Goal: Book appointment/travel/reservation

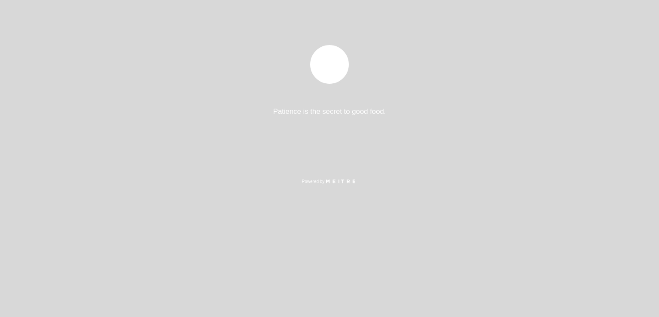
select select "es"
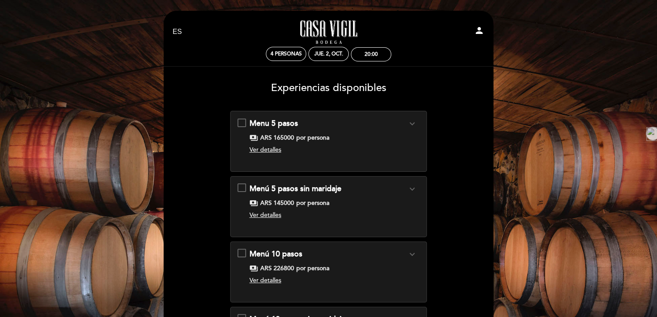
click at [270, 151] on span "Ver detalles" at bounding box center [265, 149] width 32 height 7
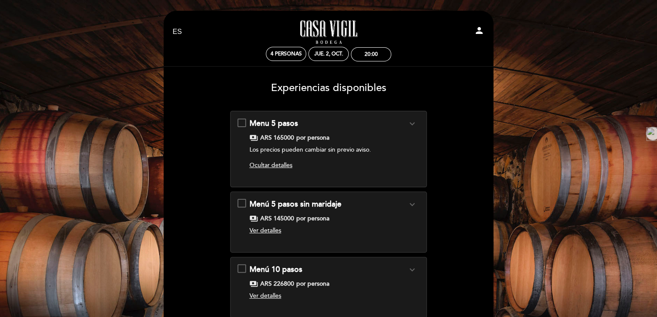
click at [272, 167] on span "Ocultar detalles" at bounding box center [270, 164] width 43 height 7
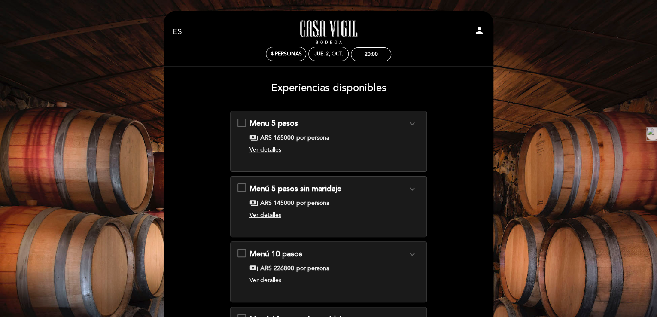
click at [410, 124] on icon "expand_more" at bounding box center [412, 123] width 10 height 10
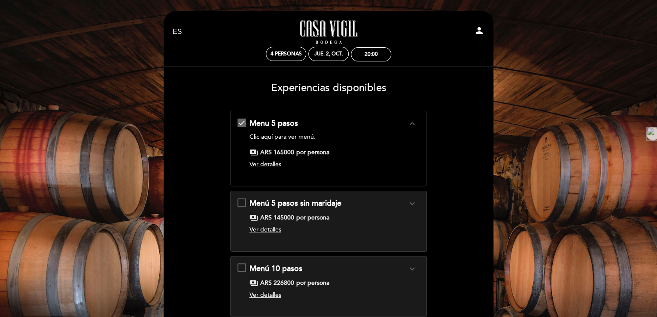
click at [410, 124] on icon "expand_less" at bounding box center [412, 123] width 10 height 10
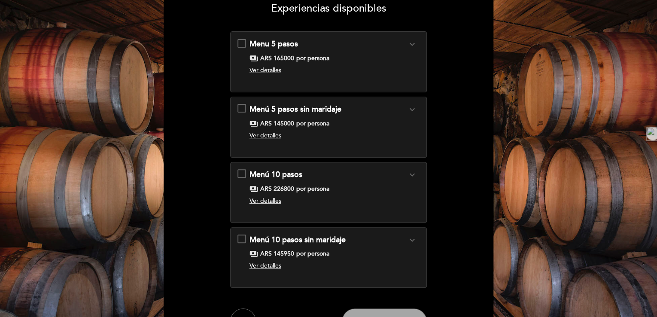
scroll to position [69, 0]
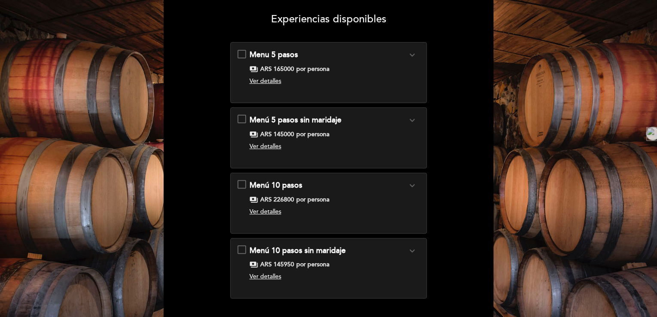
click at [269, 83] on span "Ver detalles" at bounding box center [265, 80] width 32 height 7
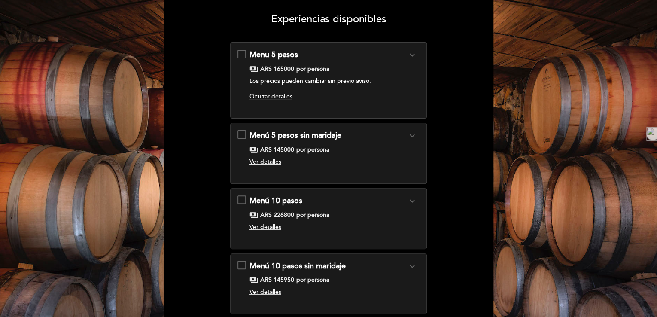
click at [269, 100] on span "Ocultar detalles" at bounding box center [270, 96] width 43 height 7
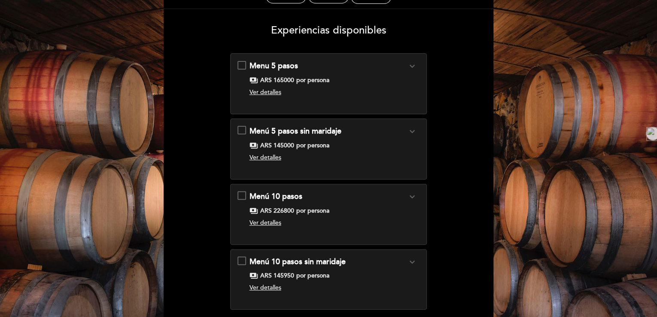
scroll to position [57, 0]
click at [242, 66] on div "Menu 5 pasos expand_more Clic aquí para ver menú. payments ARS 165000 por perso…" at bounding box center [328, 80] width 182 height 39
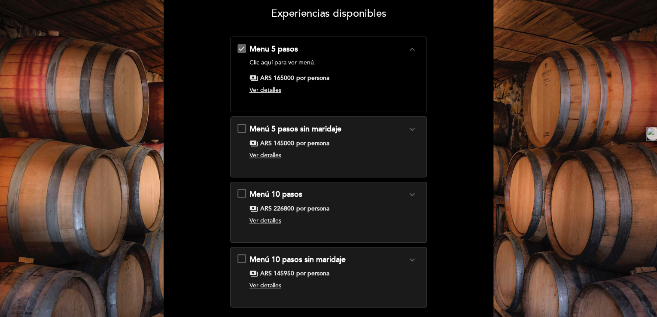
scroll to position [91, 0]
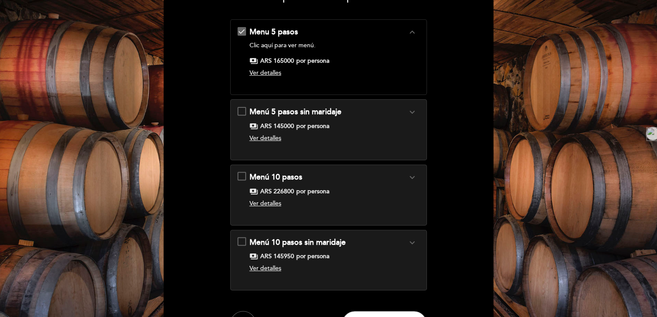
click at [273, 45] on link "Clic aquí para ver menú." at bounding box center [282, 45] width 66 height 7
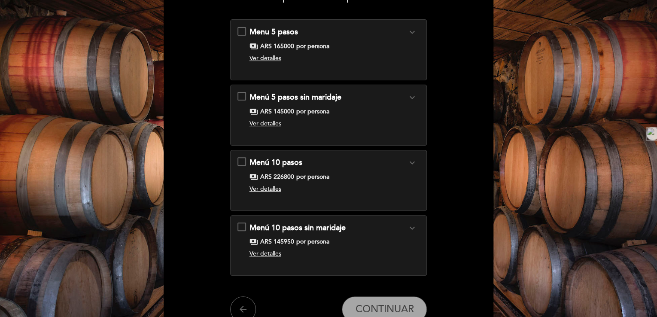
click at [237, 32] on div "Menu 5 pasos \a\9\9\9\9\9\9\a\9\9\9\9\9\9\a\9\9\9\9\9\9\9expand_more\a\9\9\9\9\…" at bounding box center [241, 31] width 9 height 9
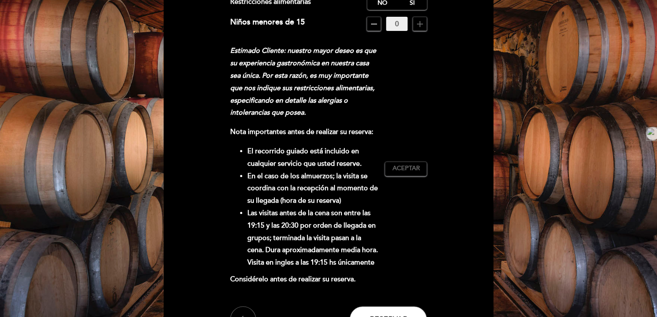
scroll to position [172, 0]
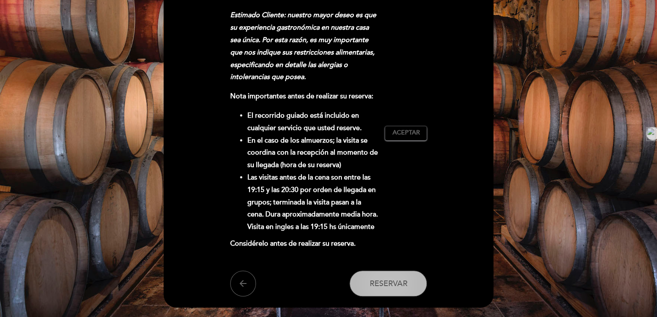
click at [396, 287] on span "Reservar" at bounding box center [388, 283] width 38 height 9
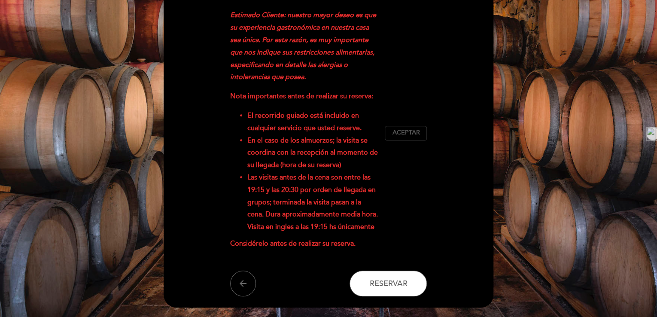
click at [410, 131] on span "Aceptar" at bounding box center [405, 132] width 27 height 9
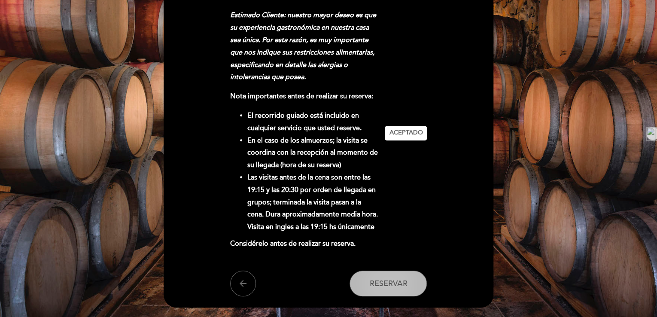
click at [382, 287] on span "Reservar" at bounding box center [388, 283] width 38 height 9
click at [391, 291] on button "Reservar" at bounding box center [387, 283] width 77 height 26
click at [242, 283] on icon "arrow_back" at bounding box center [243, 283] width 10 height 10
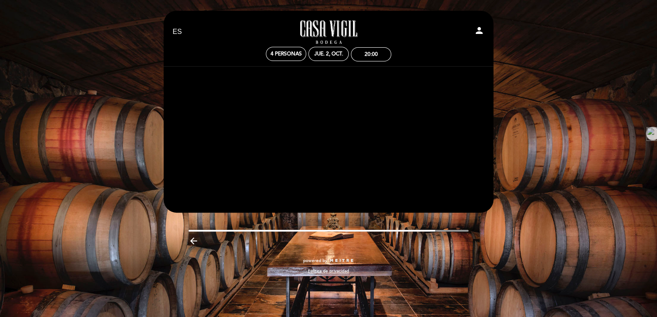
scroll to position [0, 0]
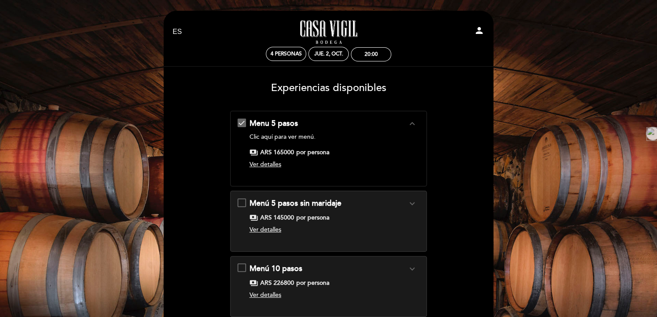
click at [364, 62] on div "EN ES PT Casa Vigil - Restaurante person 4 personas jue. 2, oct. 20:00" at bounding box center [329, 42] width 312 height 50
click at [364, 57] on div "20:00" at bounding box center [370, 54] width 13 height 6
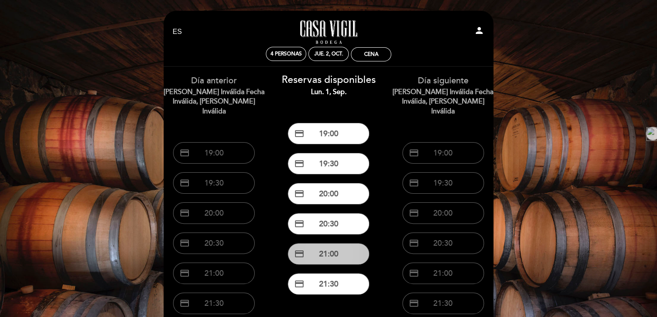
click at [337, 255] on button "credit_card 21:00" at bounding box center [329, 253] width 82 height 21
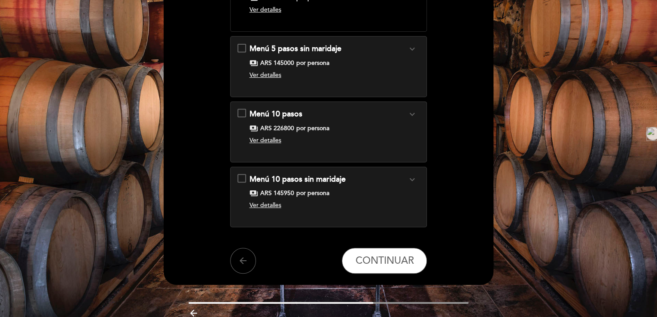
scroll to position [192, 0]
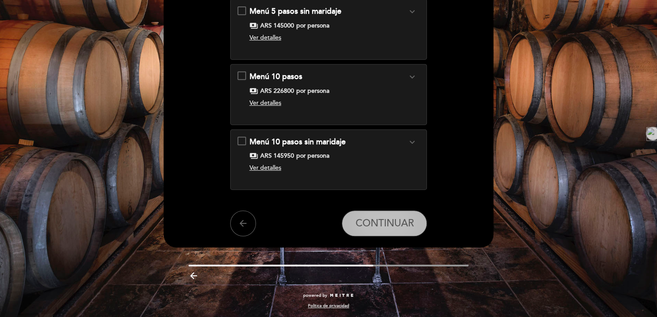
click at [367, 217] on span "CONTINUAR" at bounding box center [384, 223] width 58 height 12
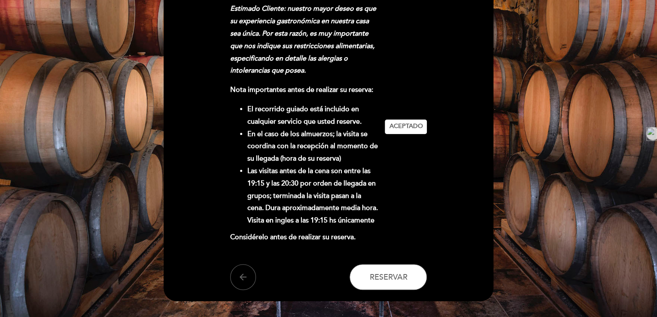
scroll to position [189, 0]
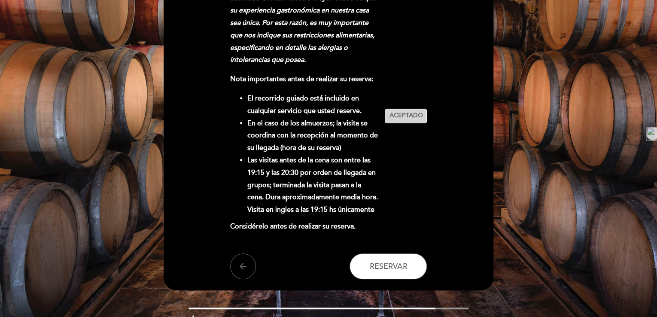
click at [413, 118] on span "Aceptado" at bounding box center [405, 115] width 33 height 9
click at [413, 118] on span "Aceptar" at bounding box center [405, 115] width 27 height 9
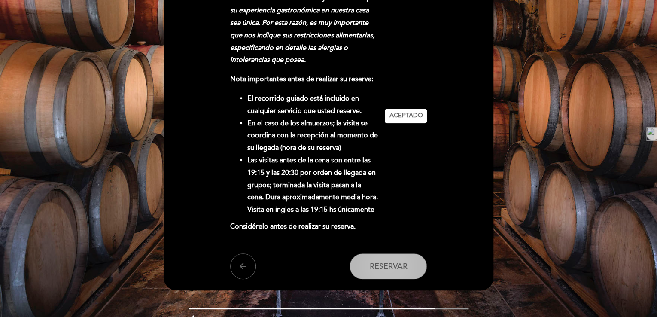
click at [394, 272] on button "Reservar" at bounding box center [387, 266] width 77 height 26
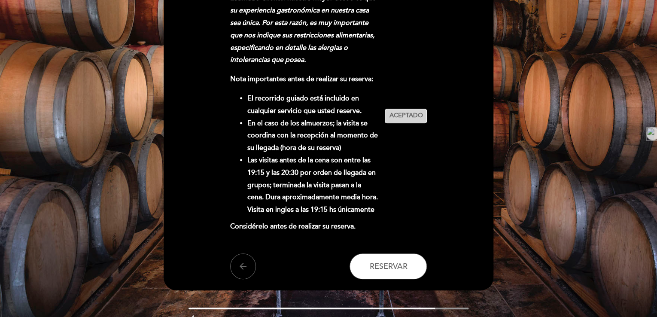
click at [400, 110] on button "Aceptar Aceptado" at bounding box center [406, 116] width 42 height 15
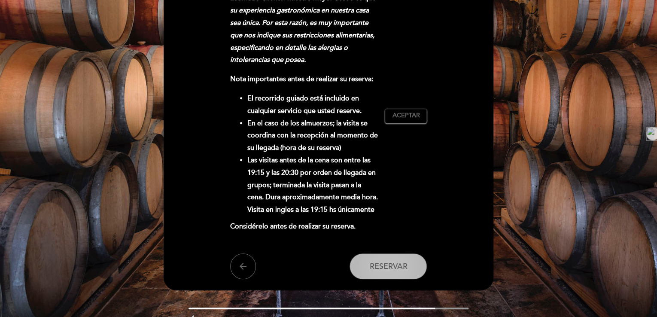
click at [387, 272] on button "Reservar" at bounding box center [387, 266] width 77 height 26
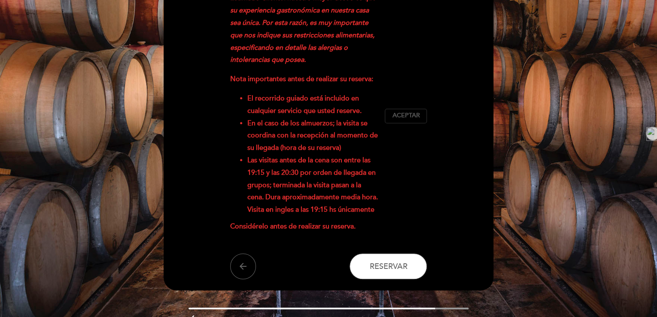
click at [392, 115] on span "Aceptar" at bounding box center [405, 115] width 27 height 9
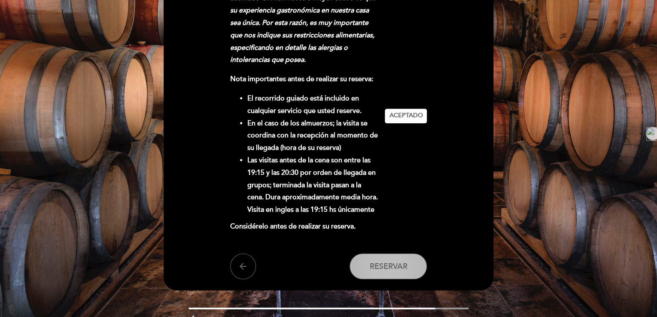
click at [374, 267] on span "Reservar" at bounding box center [388, 265] width 38 height 9
click at [389, 272] on button "Reservar" at bounding box center [387, 266] width 77 height 26
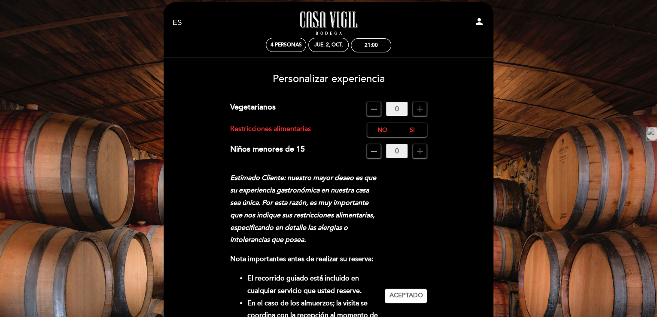
scroll to position [0, 0]
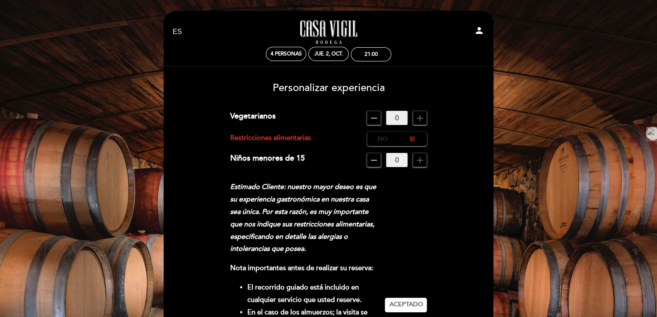
click at [382, 141] on label "No" at bounding box center [382, 139] width 30 height 14
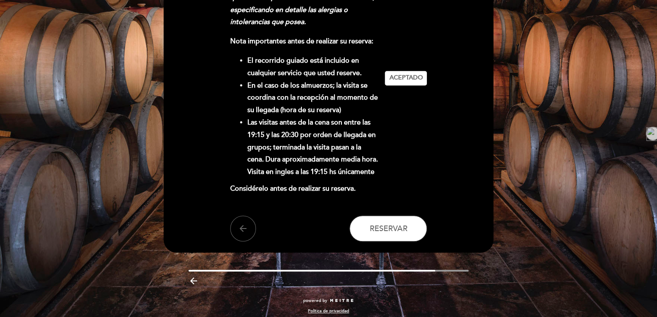
scroll to position [232, 0]
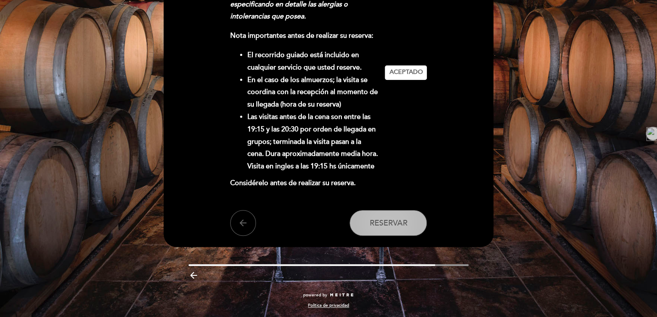
click at [413, 218] on button "Reservar" at bounding box center [387, 223] width 77 height 26
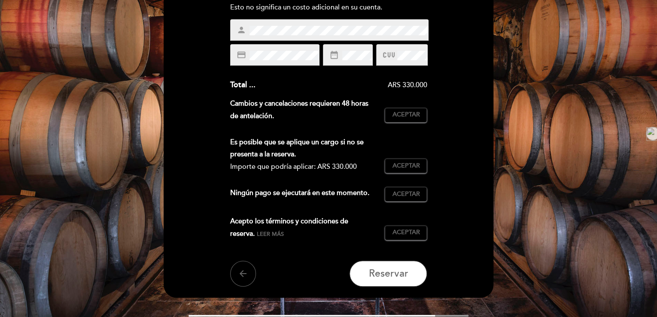
scroll to position [155, 0]
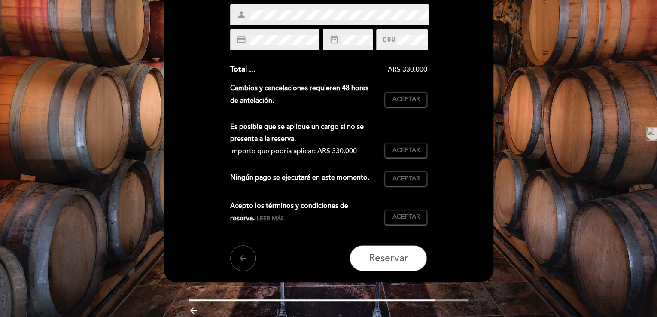
click at [257, 219] on span "Leer más" at bounding box center [270, 218] width 27 height 7
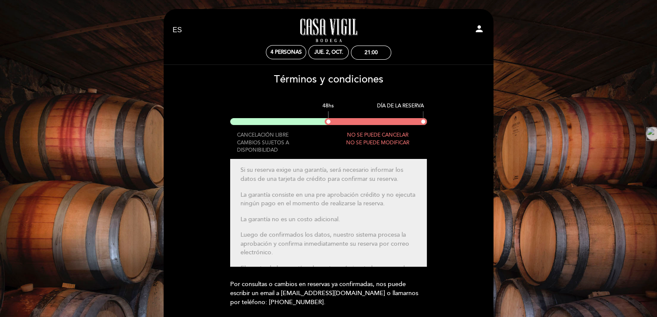
scroll to position [0, 0]
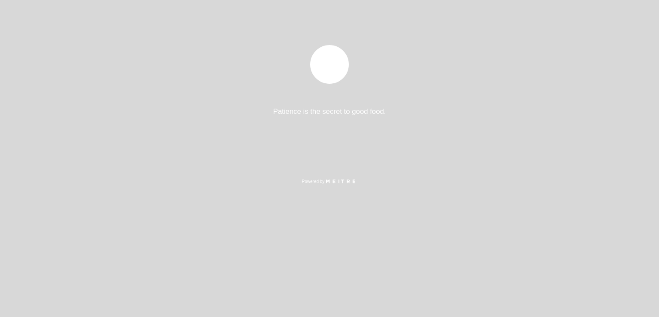
select select "es"
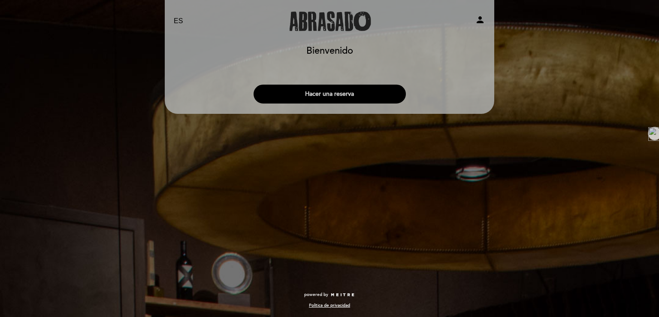
click at [376, 90] on button "Hacer una reserva" at bounding box center [330, 94] width 152 height 19
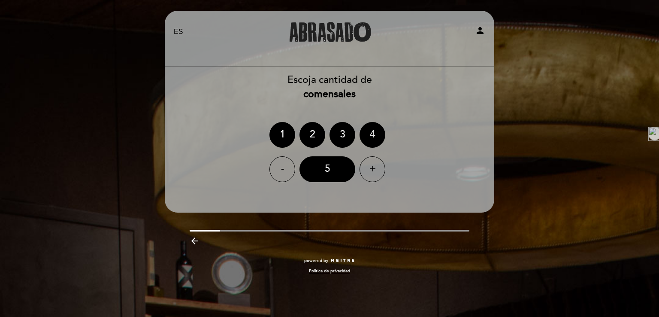
click at [373, 138] on div "4" at bounding box center [373, 135] width 26 height 26
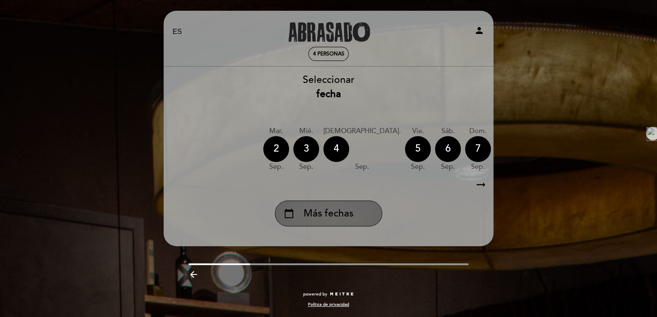
click at [318, 221] on div "calendar_today Más fechas" at bounding box center [328, 213] width 107 height 26
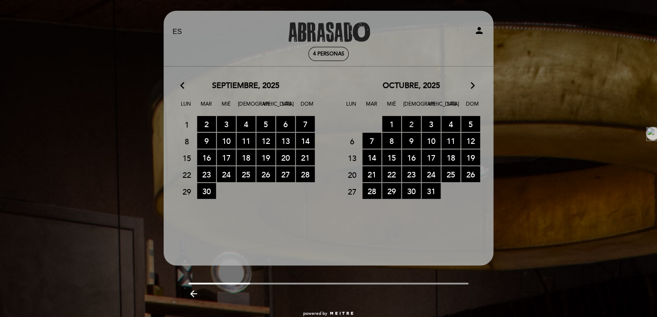
click at [410, 125] on span "2 RESERVAS DISPONIBLES" at bounding box center [411, 124] width 19 height 16
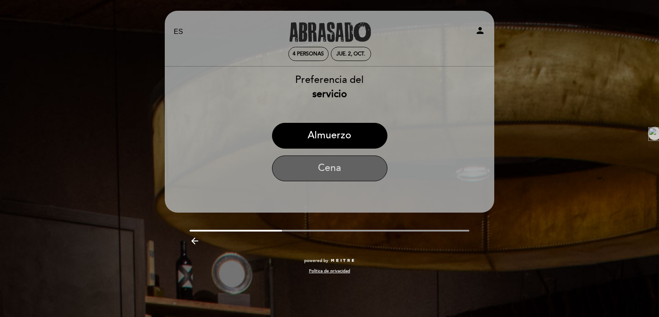
click at [337, 169] on button "Cena" at bounding box center [329, 168] width 115 height 26
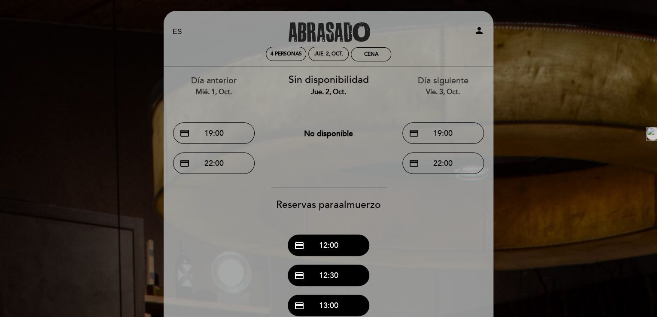
click at [454, 233] on div "Reservas para almuerzo credit_card 12:00 credit_card 12:30 credit_card 13:00 cr…" at bounding box center [328, 315] width 331 height 257
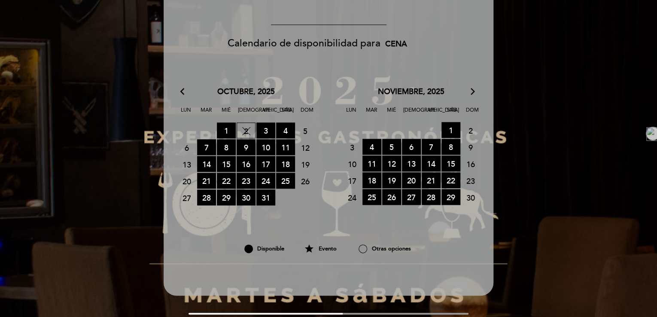
scroll to position [485, 0]
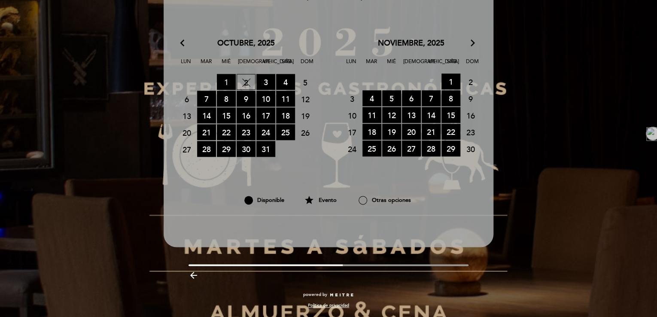
click at [229, 77] on span "1 RESERVAS DISPONIBLES" at bounding box center [226, 82] width 19 height 16
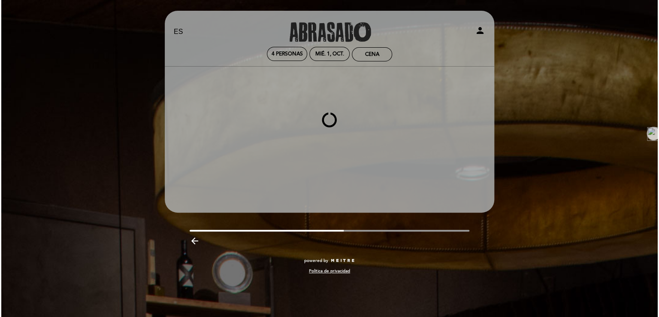
scroll to position [0, 0]
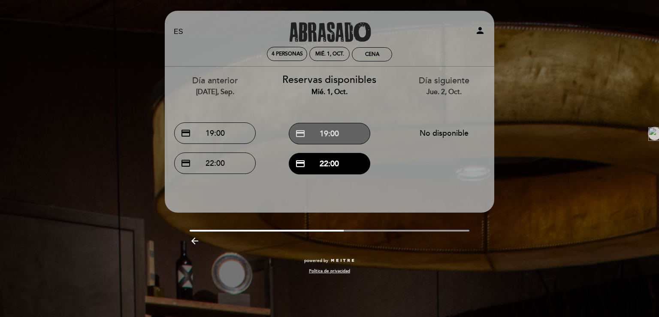
click at [338, 133] on button "credit_card 19:00" at bounding box center [330, 133] width 82 height 21
